Goal: Task Accomplishment & Management: Use online tool/utility

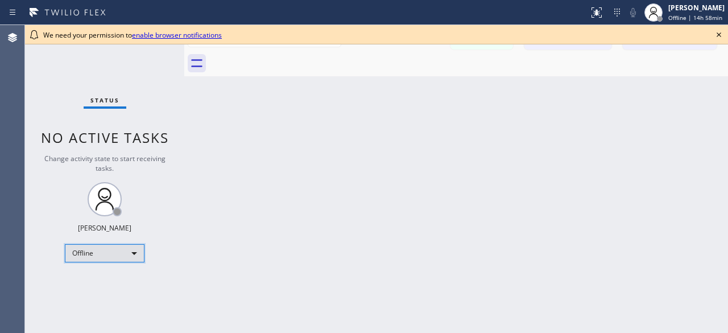
click at [132, 254] on div "Offline" at bounding box center [105, 253] width 80 height 18
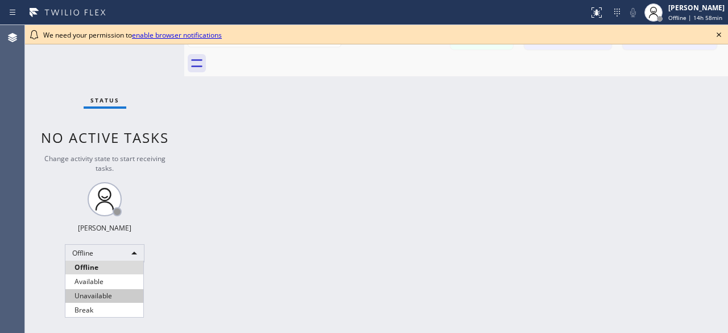
click at [113, 293] on li "Unavailable" at bounding box center [104, 296] width 78 height 14
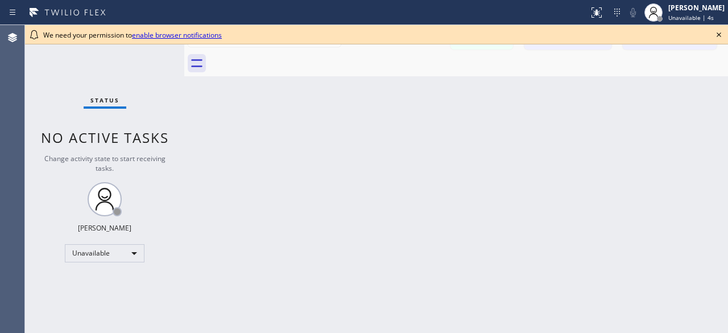
click at [723, 32] on icon at bounding box center [719, 35] width 14 height 14
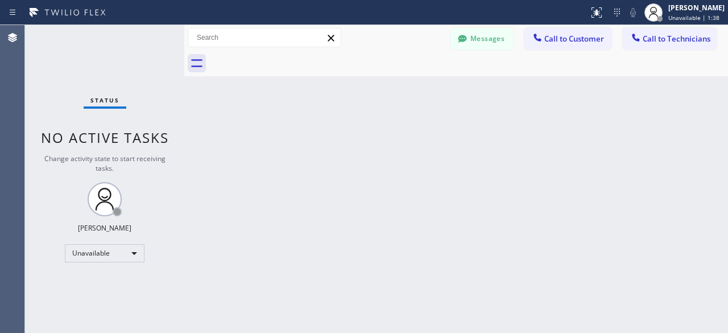
click at [56, 86] on div "Status No active tasks Change activity state to start receiving tasks. [PERSON_…" at bounding box center [104, 179] width 159 height 308
click at [61, 61] on div "Status No active tasks Change activity state to start receiving tasks. [PERSON_…" at bounding box center [104, 179] width 159 height 308
click at [555, 39] on span "Call to Customer" at bounding box center [574, 39] width 60 height 10
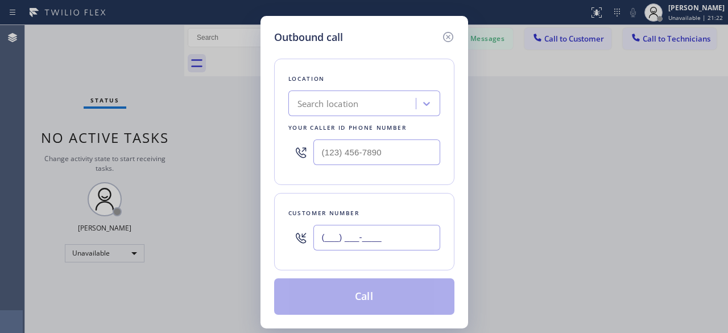
click at [339, 242] on input "(___) ___-____" at bounding box center [376, 238] width 127 height 26
paste input "818) 519-5230"
type input "[PHONE_NUMBER]"
click at [389, 160] on input "(___) ___-____" at bounding box center [376, 152] width 127 height 26
paste input "424) 352-7537"
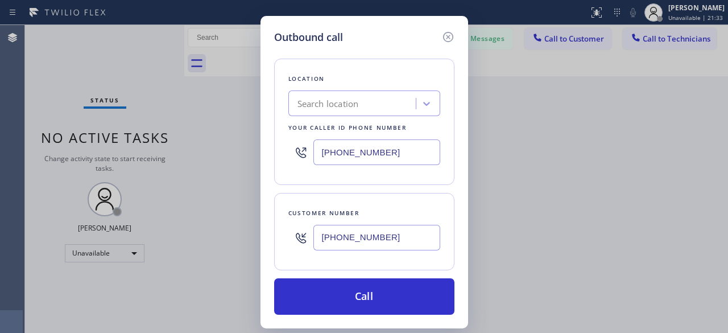
click at [442, 121] on div "Location Search location Your caller id phone number [PHONE_NUMBER]" at bounding box center [364, 122] width 180 height 126
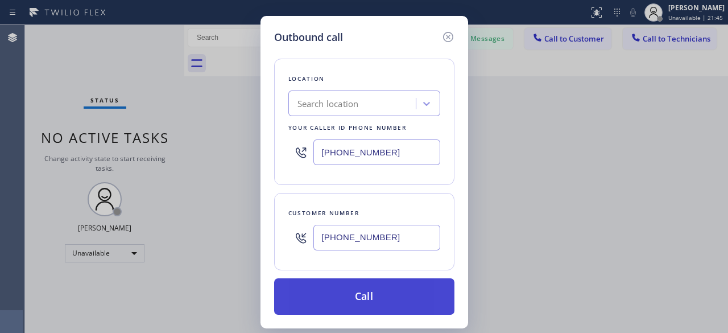
click at [369, 305] on button "Call" at bounding box center [364, 296] width 180 height 36
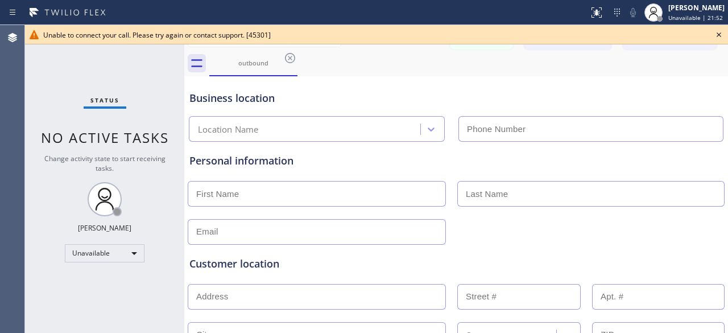
click at [716, 33] on icon at bounding box center [718, 34] width 5 height 5
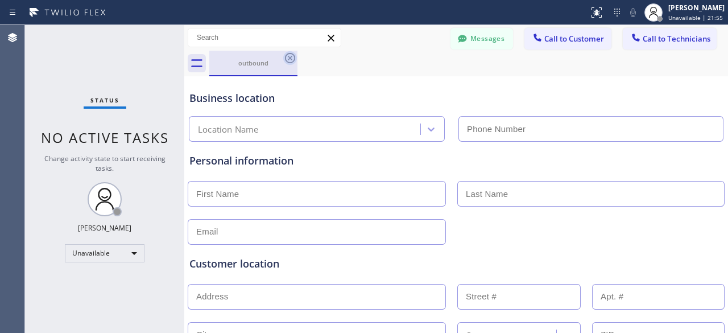
click at [291, 59] on icon at bounding box center [290, 58] width 10 height 10
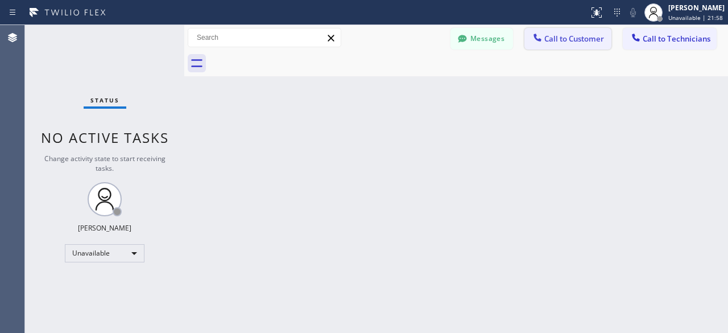
click at [566, 36] on span "Call to Customer" at bounding box center [574, 39] width 60 height 10
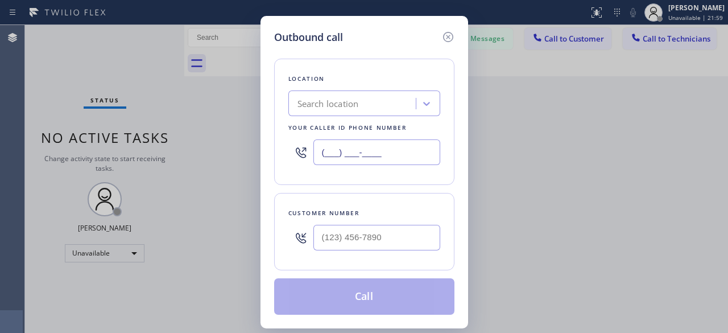
click at [350, 152] on input "(___) ___-____" at bounding box center [376, 152] width 127 height 26
paste input "424) 352-7537"
type input "(___) ___-____"
click at [448, 39] on icon at bounding box center [448, 37] width 14 height 14
